Goal: Check status: Check status

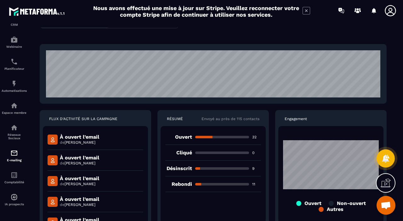
scroll to position [22, 0]
click at [183, 184] on p "Rebondi" at bounding box center [178, 184] width 27 height 6
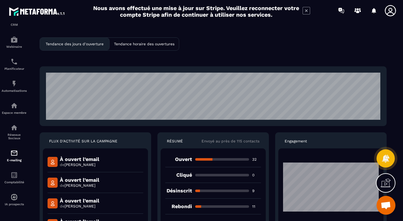
click at [142, 46] on p "Tendance horaire des ouvertures" at bounding box center [144, 44] width 60 height 4
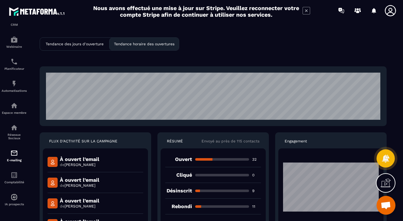
click at [85, 46] on p "Tendance des jours d'ouverture" at bounding box center [75, 44] width 58 height 4
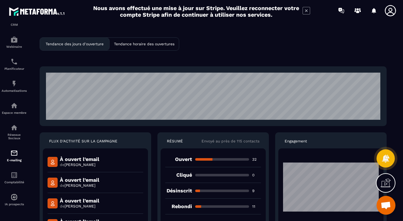
click at [85, 46] on p "Tendance des jours d'ouverture" at bounding box center [75, 44] width 58 height 4
click at [214, 161] on div "Ouvert 32" at bounding box center [213, 160] width 96 height 16
click at [192, 162] on div "Ouvert 32" at bounding box center [213, 160] width 96 height 16
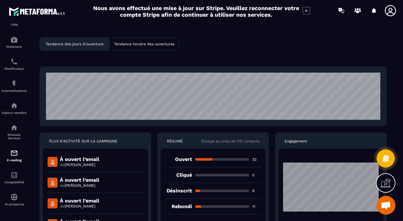
click at [88, 163] on p "de [PERSON_NAME]" at bounding box center [79, 164] width 39 height 5
click at [80, 168] on div "À ouvert l’email de [PERSON_NAME]" at bounding box center [95, 162] width 96 height 21
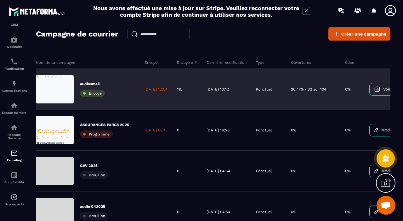
click at [142, 77] on div "[DATE] 12:54" at bounding box center [156, 89] width 32 height 41
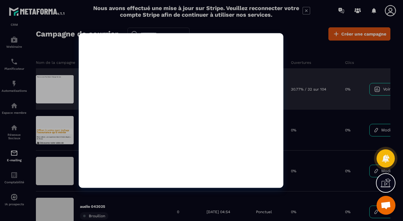
click at [44, 94] on div at bounding box center [55, 89] width 38 height 28
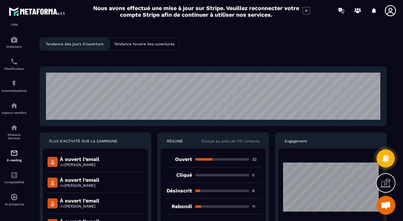
click at [51, 164] on img at bounding box center [52, 162] width 10 height 10
click at [258, 194] on div "Désinscrit 9" at bounding box center [213, 191] width 96 height 16
click at [309, 13] on icon at bounding box center [306, 11] width 8 height 8
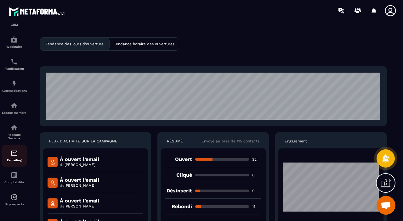
click at [14, 156] on div "E-mailing" at bounding box center [14, 155] width 25 height 13
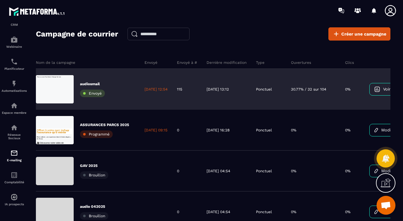
click at [357, 98] on div "0%" at bounding box center [352, 89] width 24 height 41
click at [360, 82] on div "0%" at bounding box center [352, 89] width 24 height 41
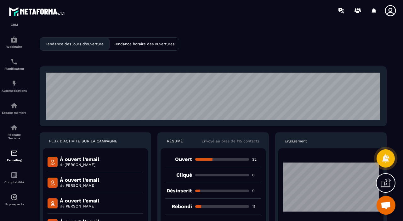
scroll to position [22, 0]
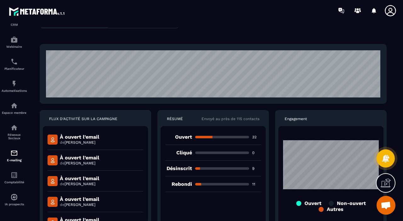
click at [208, 125] on div "RÉSUMÉ Envoyé au près de 115 contacts Ouvert 32 Cliqué 0 Désinscrit 9 Rebondi 11" at bounding box center [212, 168] width 111 height 116
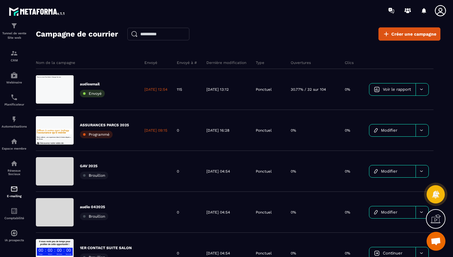
scroll to position [34, 0]
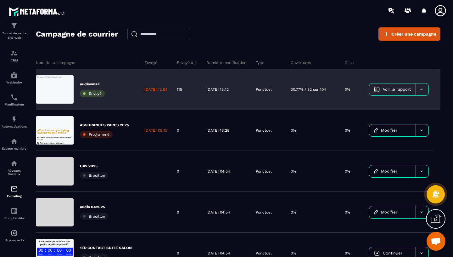
click at [402, 87] on div at bounding box center [421, 89] width 13 height 12
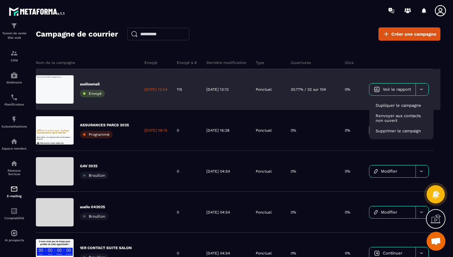
click at [357, 103] on div "0%" at bounding box center [352, 89] width 24 height 41
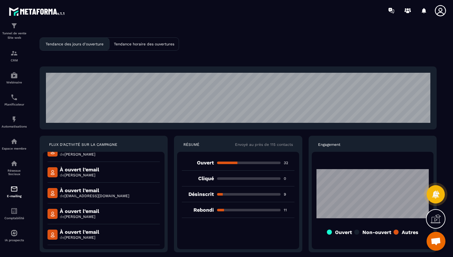
scroll to position [335, 0]
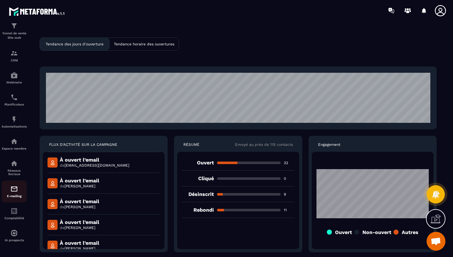
click at [20, 186] on div "E-mailing" at bounding box center [14, 191] width 25 height 13
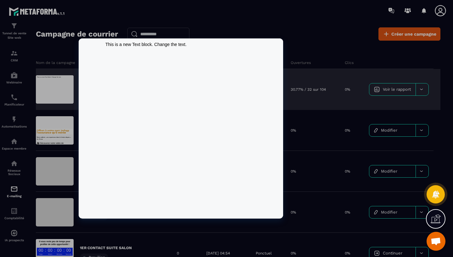
click at [52, 93] on div at bounding box center [55, 89] width 38 height 28
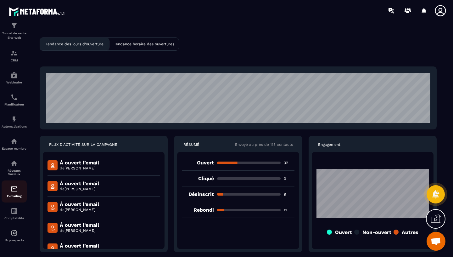
click at [14, 192] on div "E-mailing" at bounding box center [14, 191] width 25 height 13
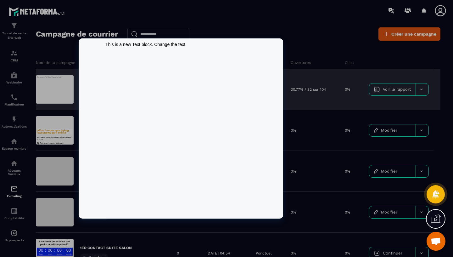
click at [148, 51] on html "This is a new Text block. Change the text." at bounding box center [181, 44] width 204 height 13
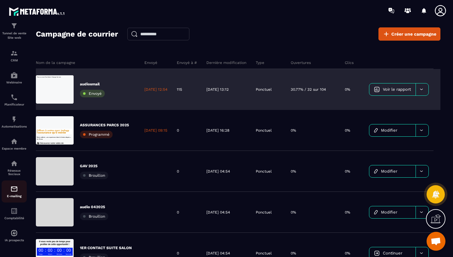
click at [14, 189] on img at bounding box center [14, 189] width 8 height 8
click at [402, 88] on div at bounding box center [421, 89] width 13 height 12
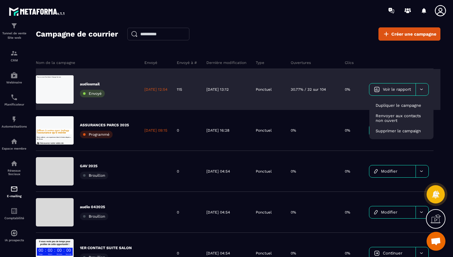
click at [402, 87] on div at bounding box center [421, 89] width 13 height 12
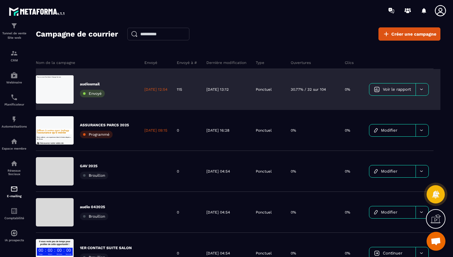
click at [316, 104] on div "30.77% / 32 sur 104" at bounding box center [313, 89] width 54 height 41
